Goal: Information Seeking & Learning: Learn about a topic

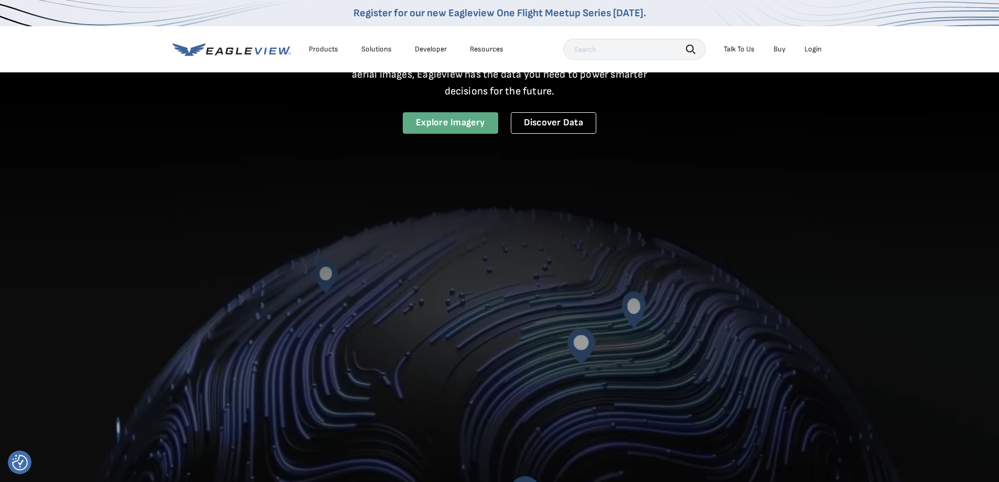
click at [458, 122] on link "Explore Imagery" at bounding box center [450, 123] width 95 height 22
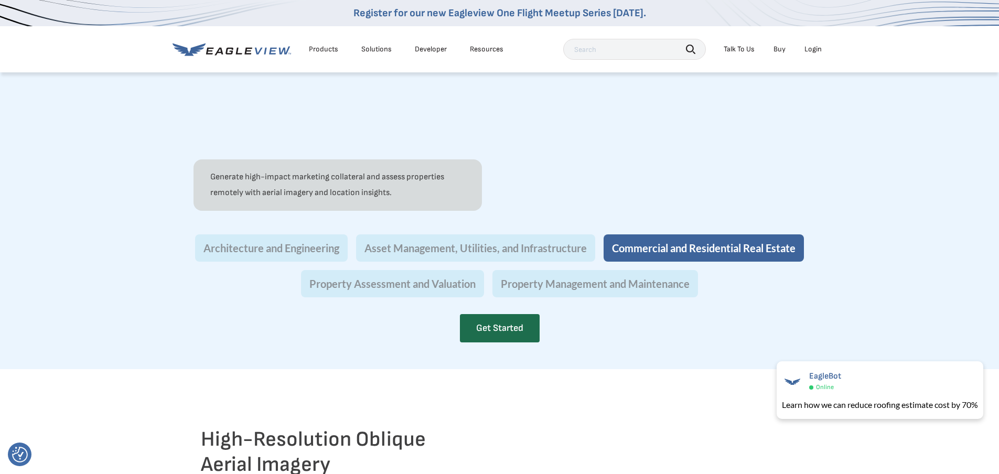
scroll to position [996, 0]
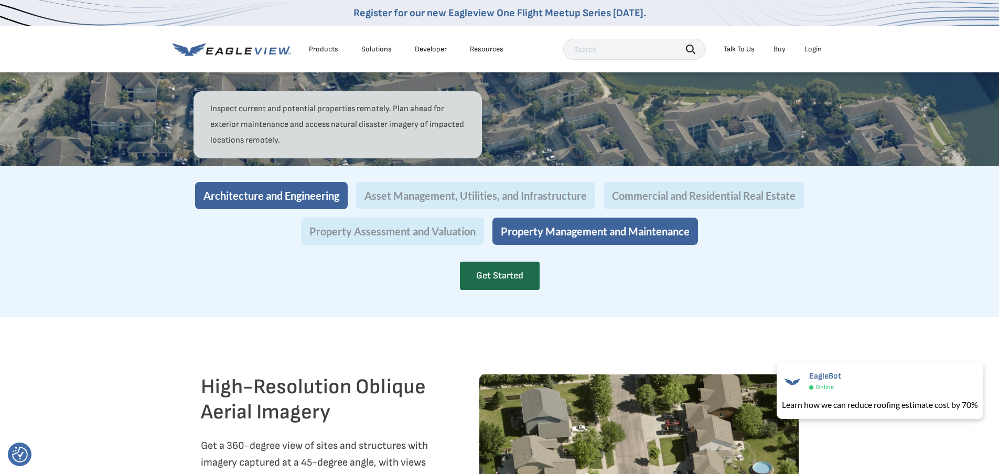
click at [264, 209] on button "Architecture and Engineering" at bounding box center [271, 195] width 153 height 27
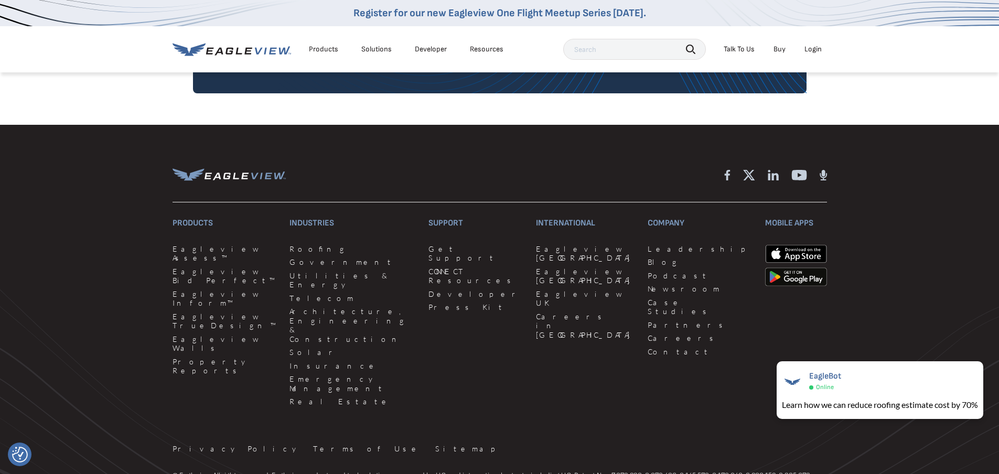
scroll to position [2664, 0]
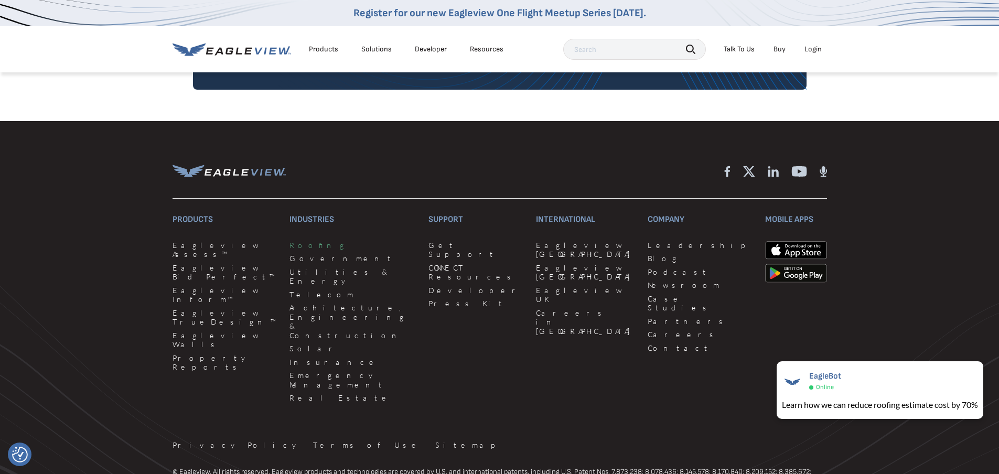
click at [294, 250] on link "Roofing" at bounding box center [353, 245] width 126 height 9
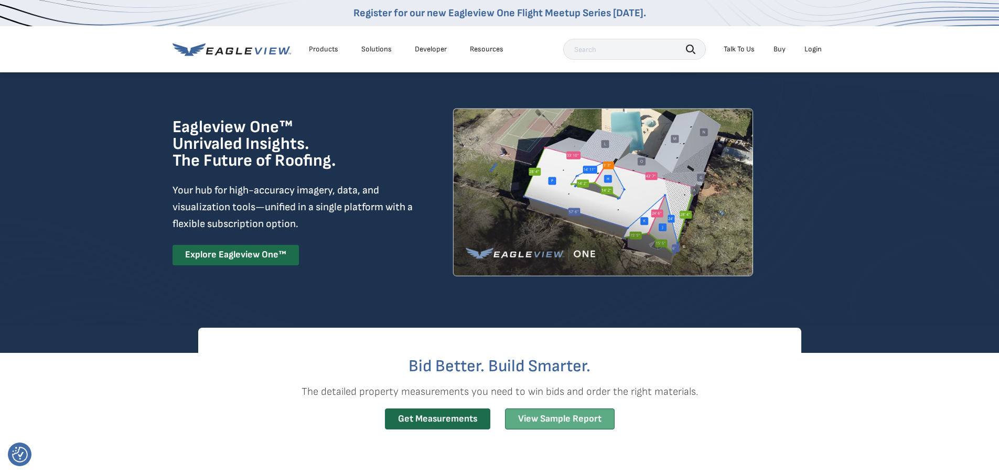
click at [553, 416] on link "View Sample Report" at bounding box center [560, 420] width 110 height 22
click at [424, 48] on link "Developer" at bounding box center [431, 49] width 32 height 9
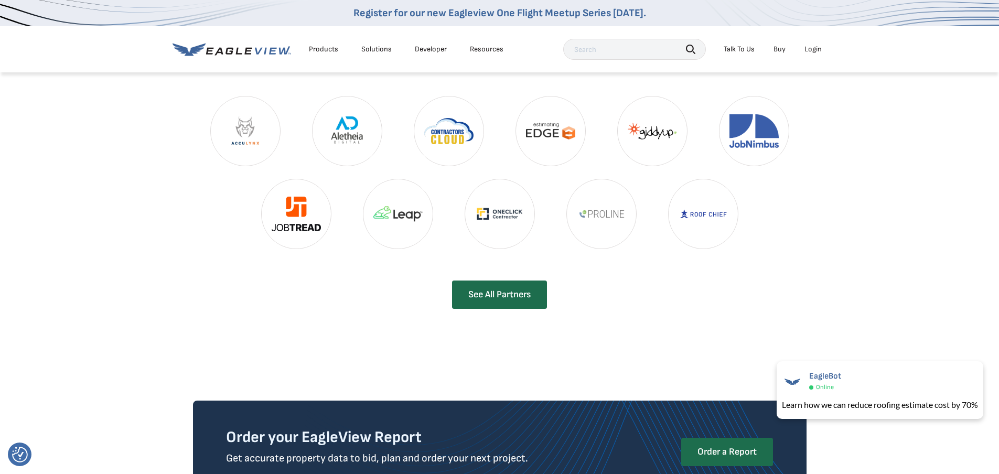
scroll to position [2280, 0]
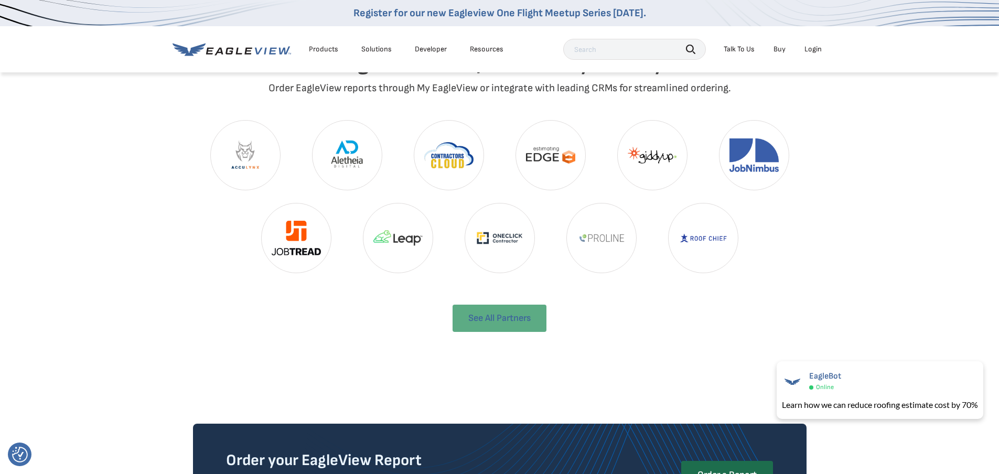
click at [497, 305] on link "See All Partners" at bounding box center [500, 318] width 94 height 27
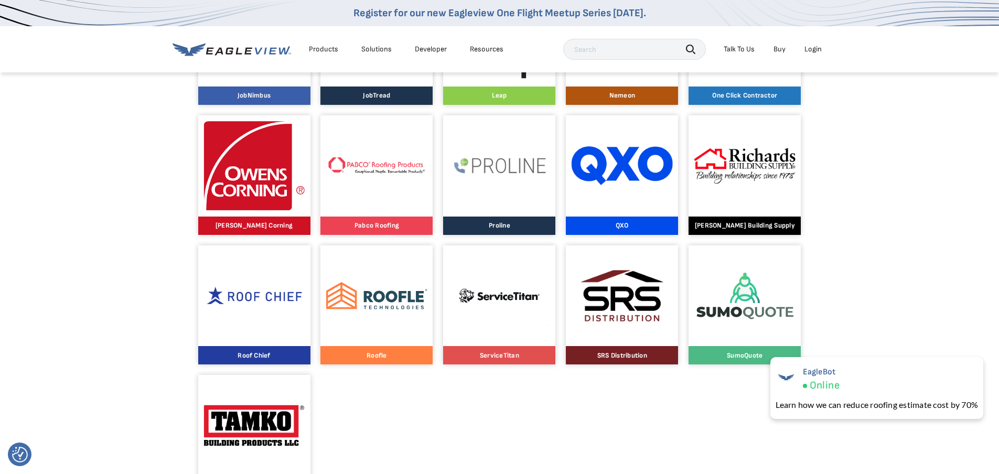
scroll to position [892, 0]
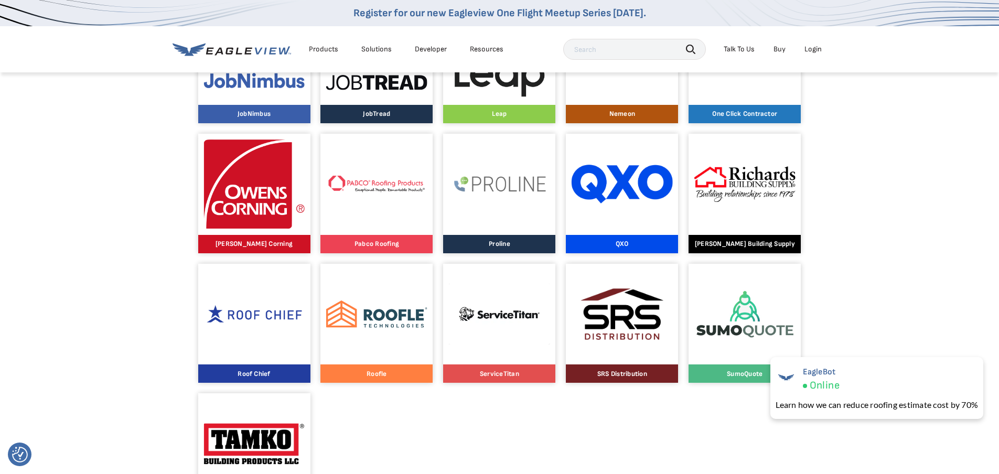
click at [618, 337] on img at bounding box center [622, 314] width 101 height 76
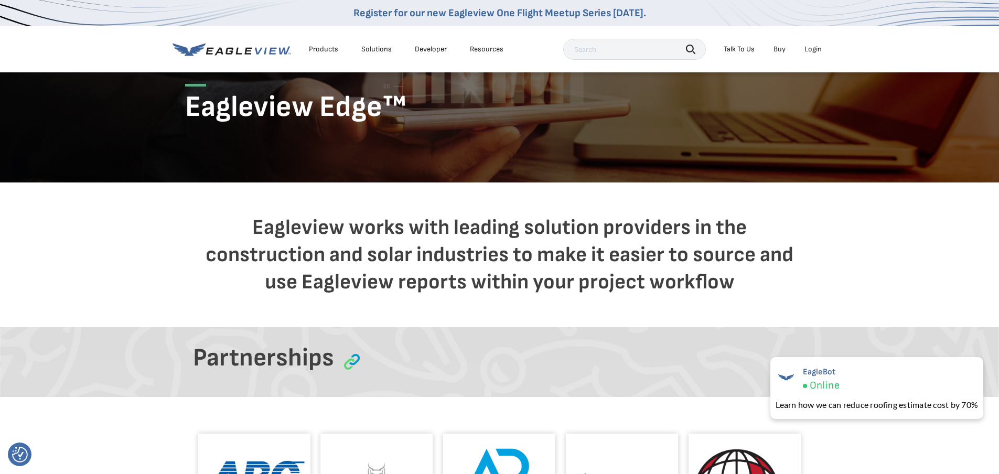
scroll to position [0, 0]
